Goal: Communication & Community: Answer question/provide support

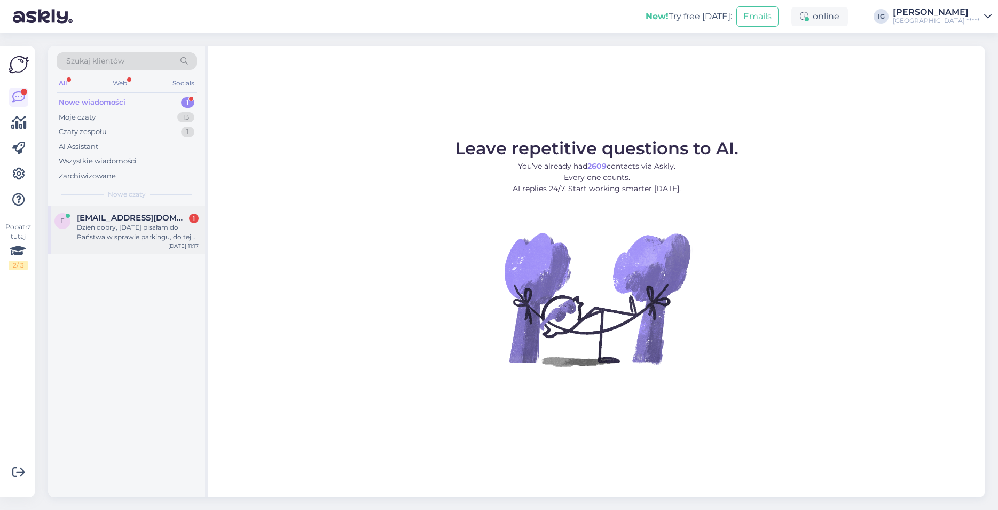
click at [91, 223] on div "Dzień dobry, [DATE] pisałam do Państwa w sprawie parkingu, do tej pory nie uzys…" at bounding box center [138, 232] width 122 height 19
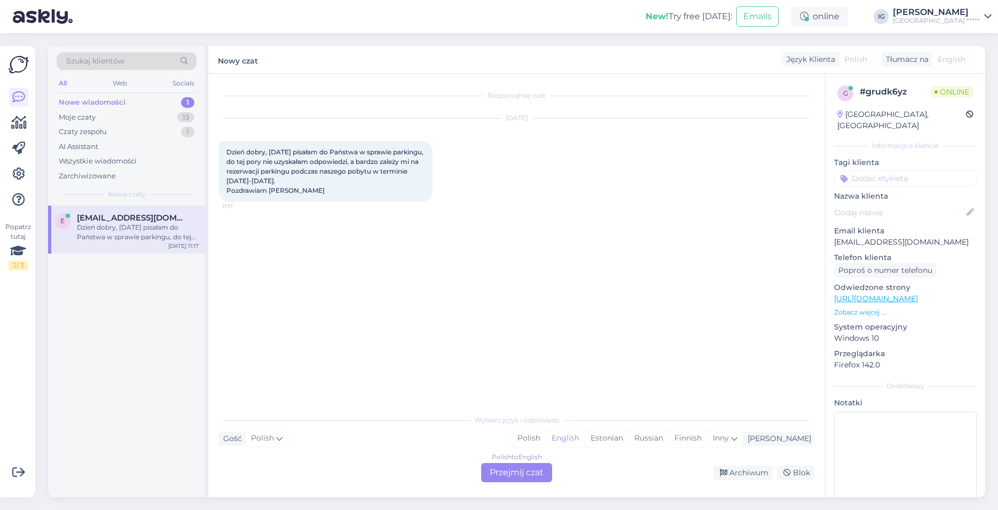
click at [350, 236] on div "Rozpoczął się czat [DATE] Dzień dobry, [DATE] pisałam do Państwa w sprawie park…" at bounding box center [521, 241] width 605 height 315
click at [528, 469] on div "Polish to English Przejmij czat" at bounding box center [516, 472] width 71 height 19
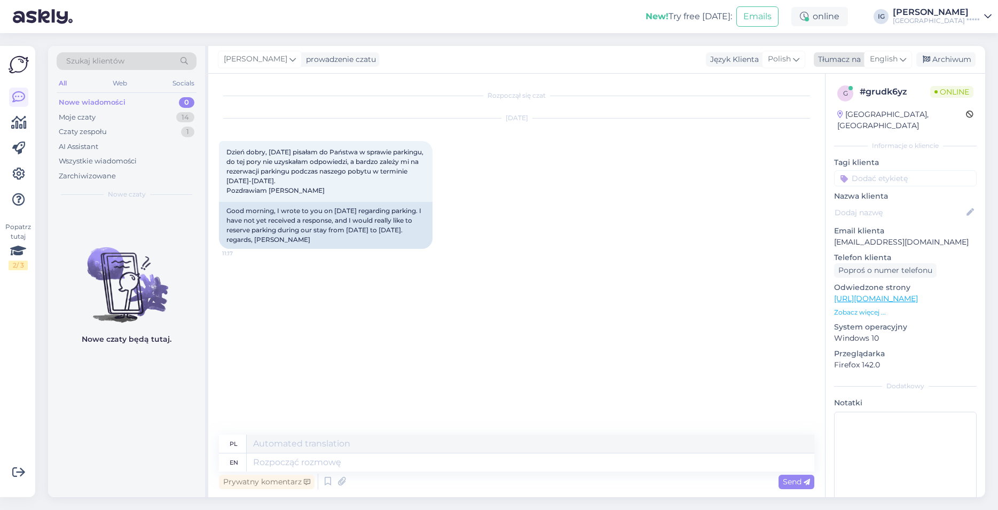
click at [898, 54] on div "English" at bounding box center [888, 59] width 48 height 17
type input "po"
click at [850, 105] on link "Polish" at bounding box center [862, 106] width 117 height 17
click at [250, 457] on textarea at bounding box center [516, 460] width 595 height 22
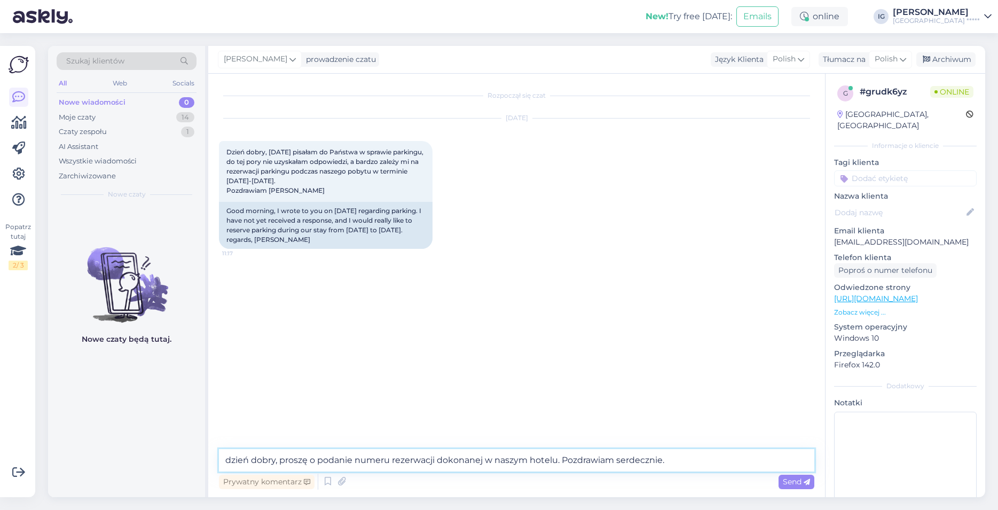
click at [232, 458] on textarea "dzień dobry, proszę o podanie numeru rezerwacji dokonanej w naszym hotelu. Pozd…" at bounding box center [516, 460] width 595 height 22
type textarea "Dzień dobry, proszę o podanie numeru rezerwacji dokonanej w naszym hotelu. Pozd…"
click at [800, 477] on span "Send" at bounding box center [796, 482] width 27 height 10
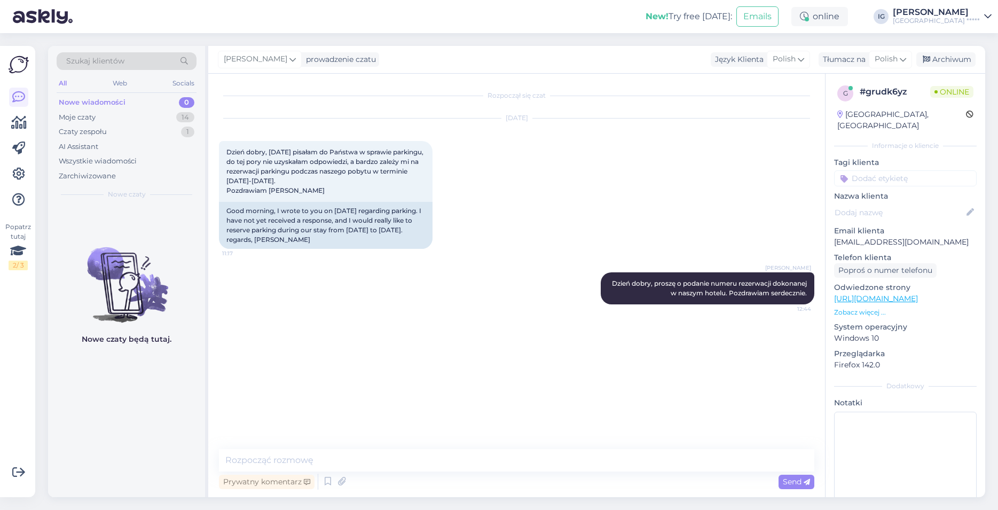
click at [391, 340] on div "Rozpoczął się czat [DATE] Dzień dobry, [DATE] pisałam do Państwa w sprawie park…" at bounding box center [521, 261] width 605 height 355
